Goal: Information Seeking & Learning: Learn about a topic

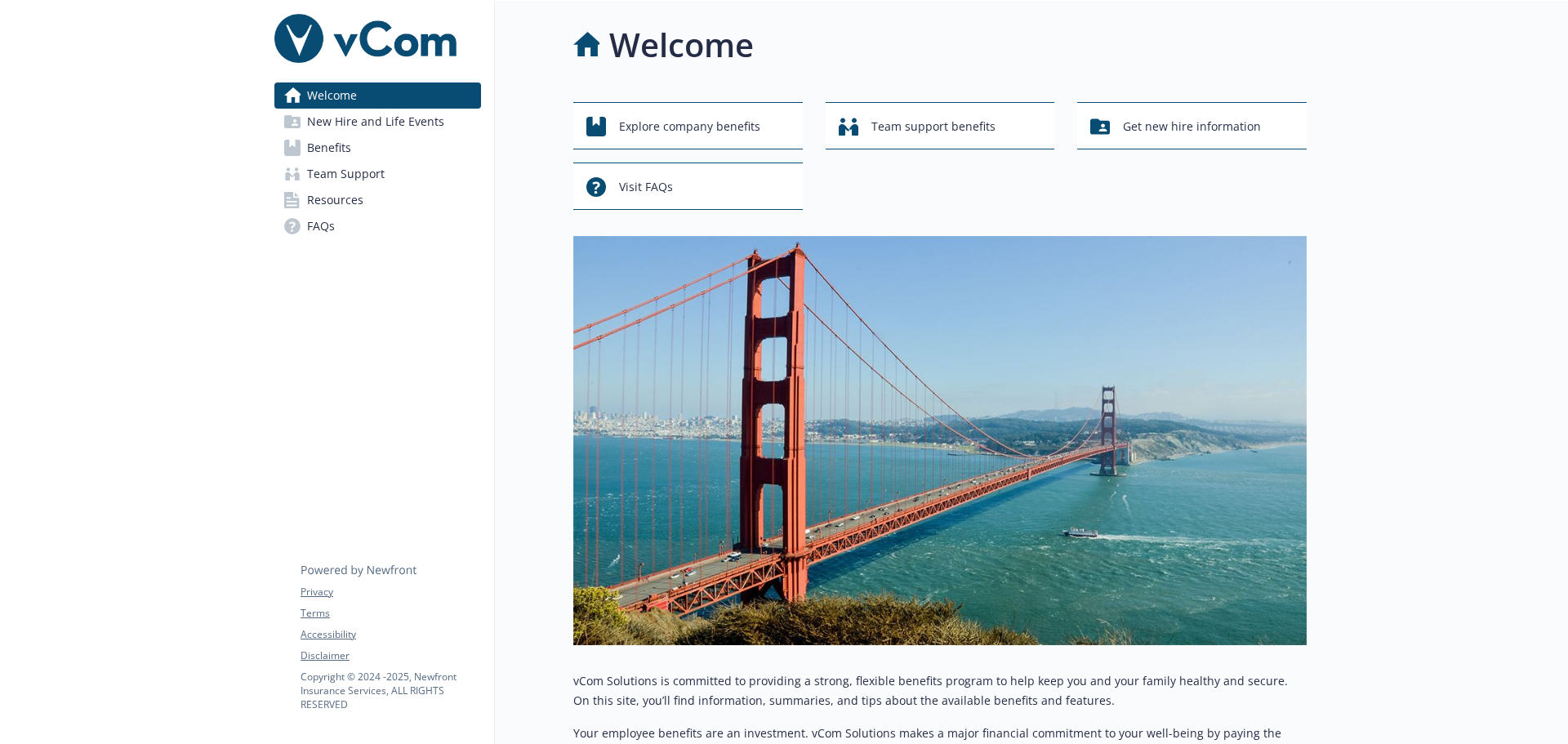
click at [430, 124] on span "New Hire and Life Events" at bounding box center [376, 122] width 137 height 26
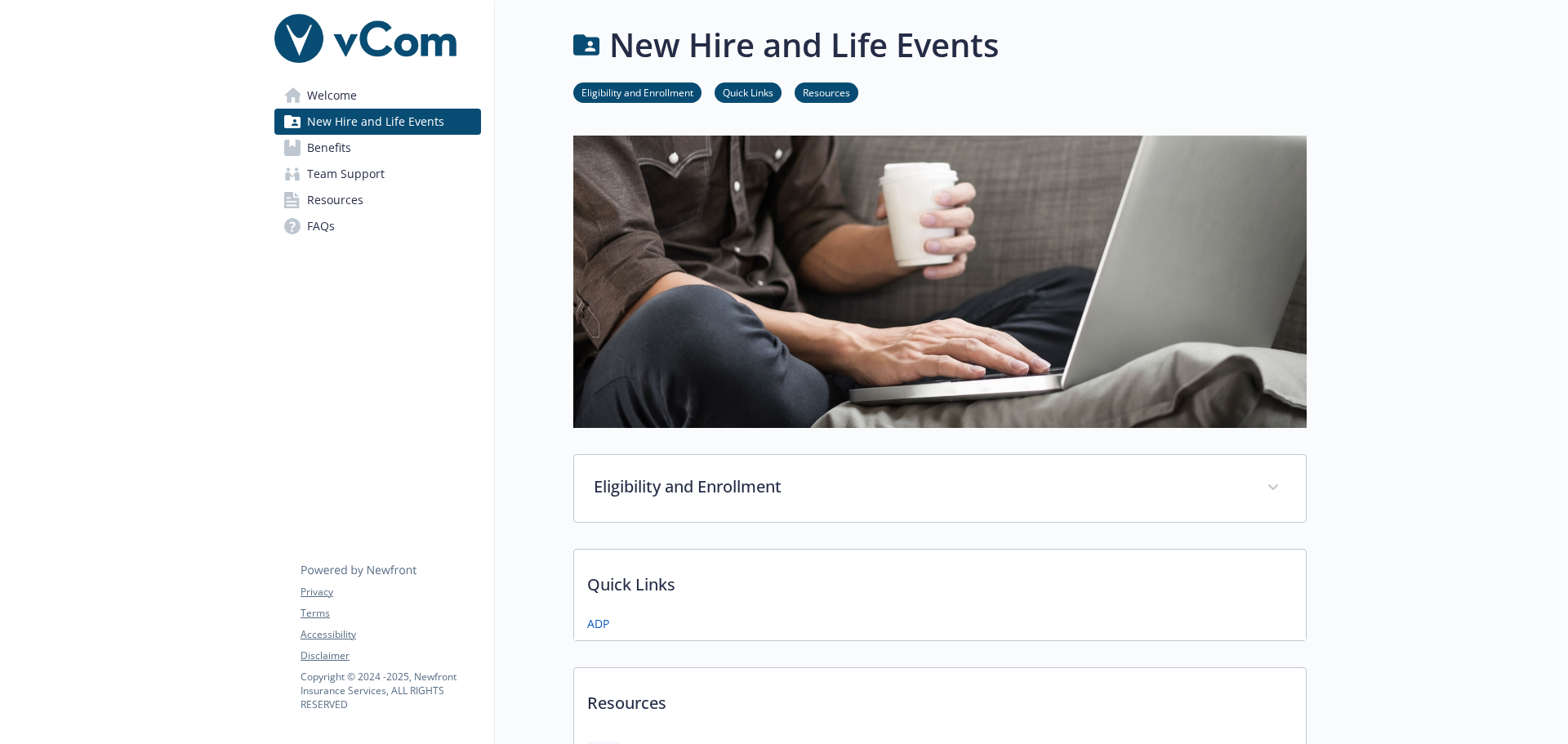
click at [467, 155] on link "Benefits" at bounding box center [378, 147] width 207 height 26
